Goal: Information Seeking & Learning: Learn about a topic

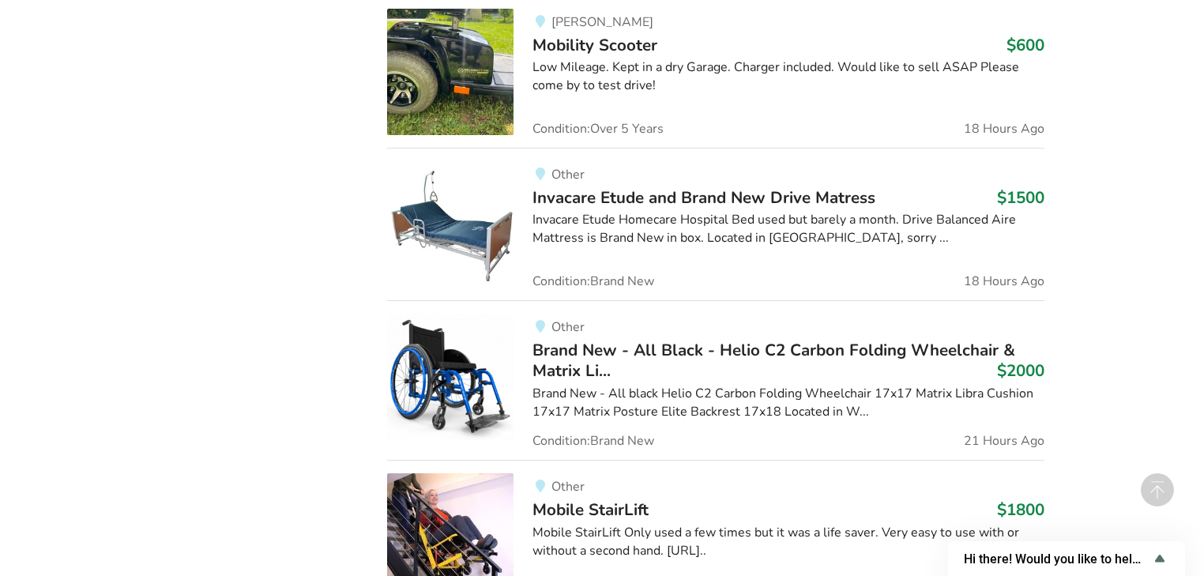
scroll to position [1729, 0]
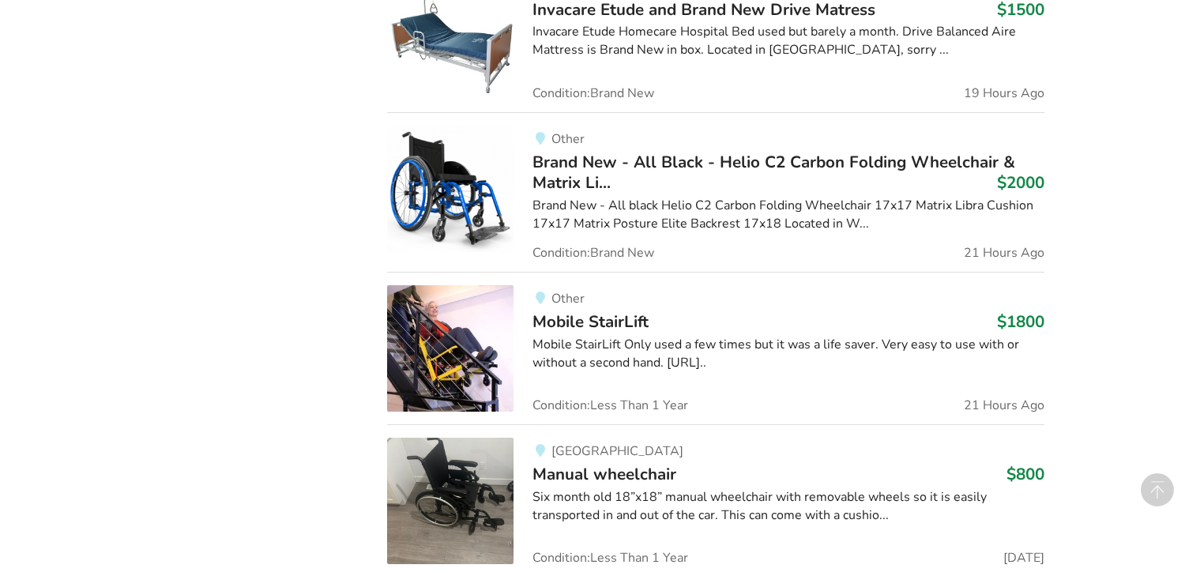
scroll to position [2042, 0]
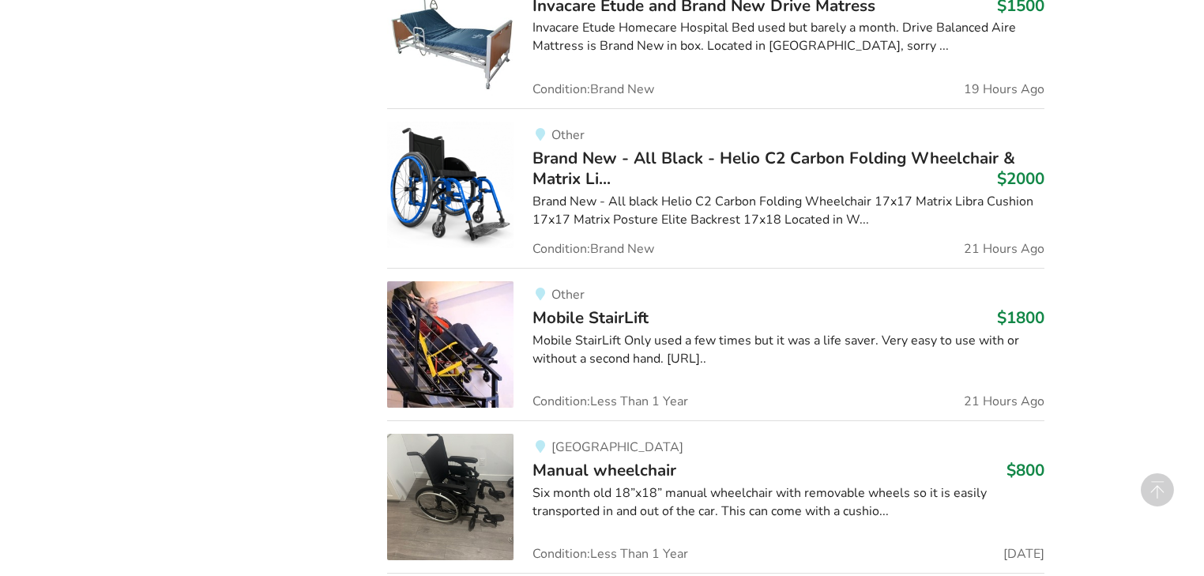
click at [596, 332] on div "Mobile StairLift Only used a few times but it was a life saver. Very easy to us…" at bounding box center [788, 350] width 511 height 36
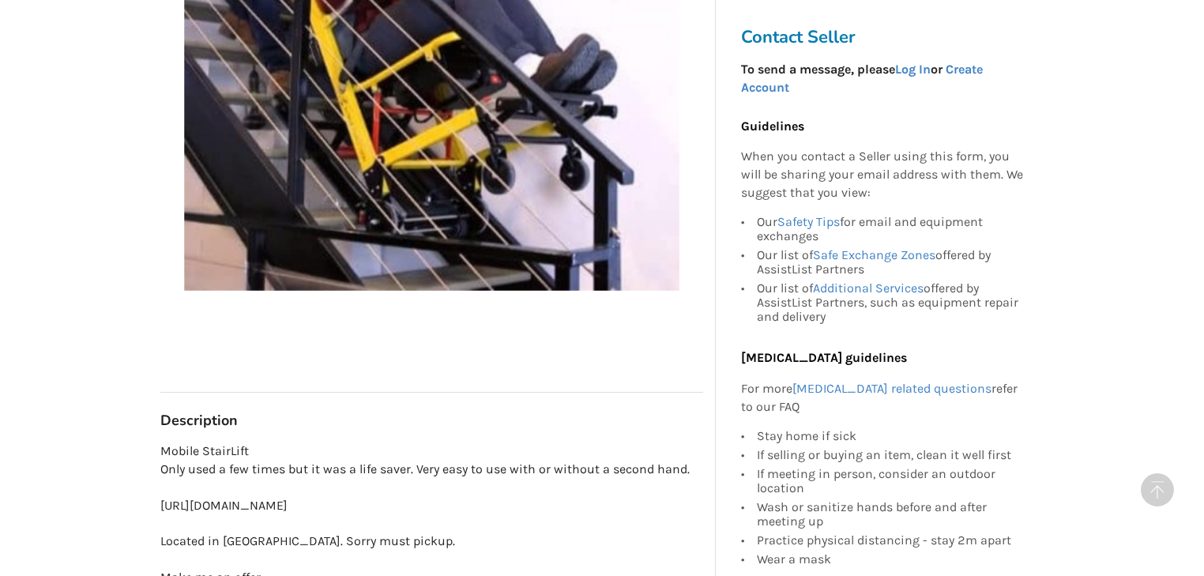
scroll to position [506, 0]
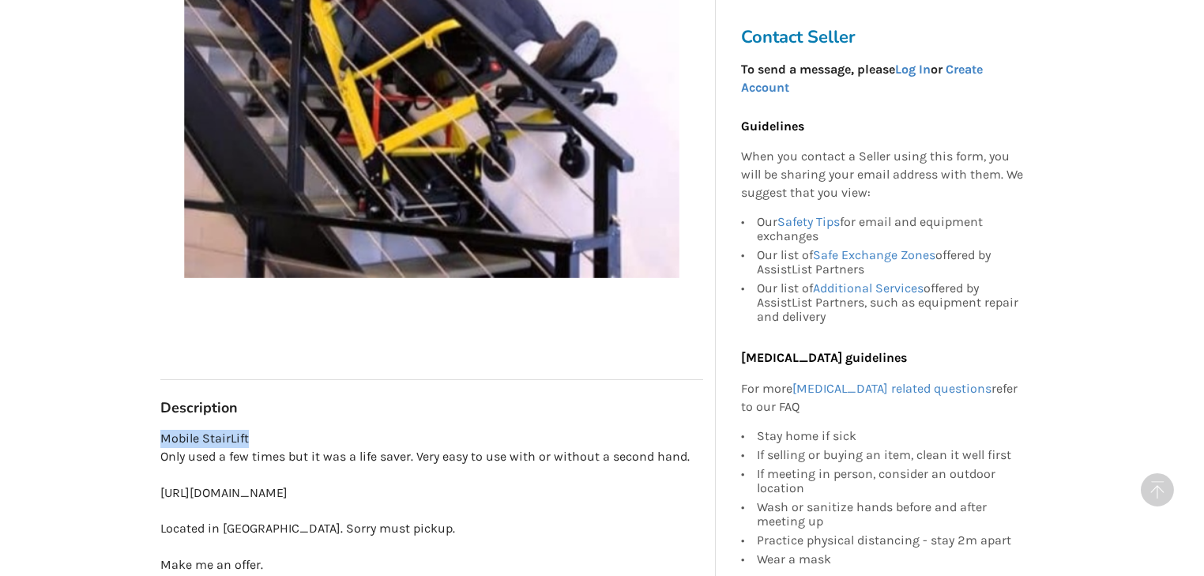
drag, startPoint x: 247, startPoint y: 437, endPoint x: 163, endPoint y: 434, distance: 83.8
click at [163, 434] on p "Mobile StairLift Only used a few times but it was a life saver. Very easy to us…" at bounding box center [431, 520] width 543 height 181
copy p "Mobile StairLift"
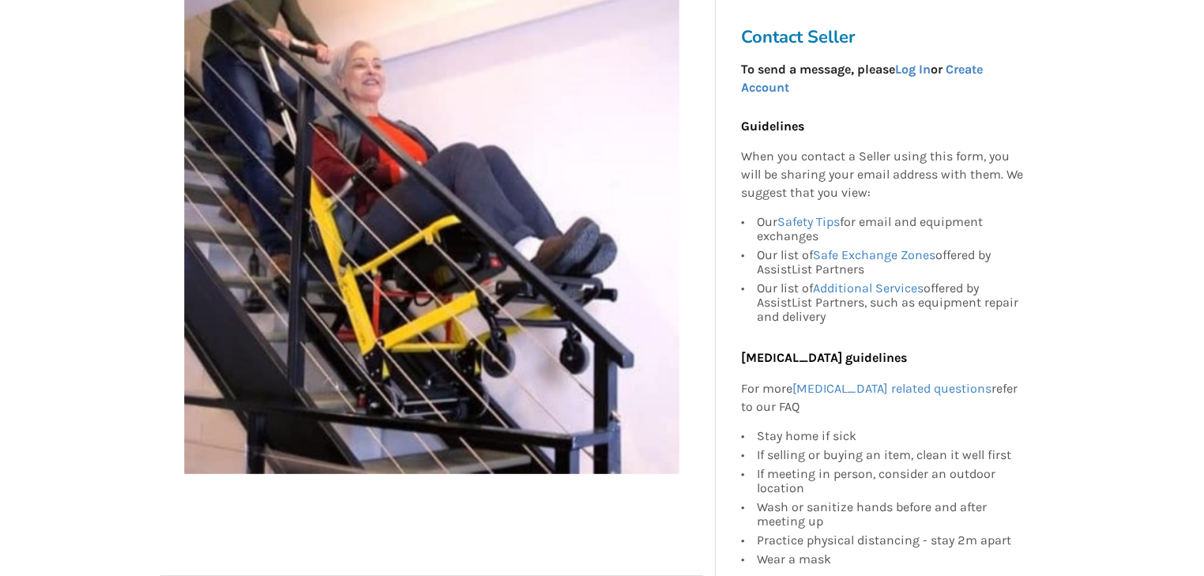
scroll to position [0, 0]
